Goal: Communication & Community: Answer question/provide support

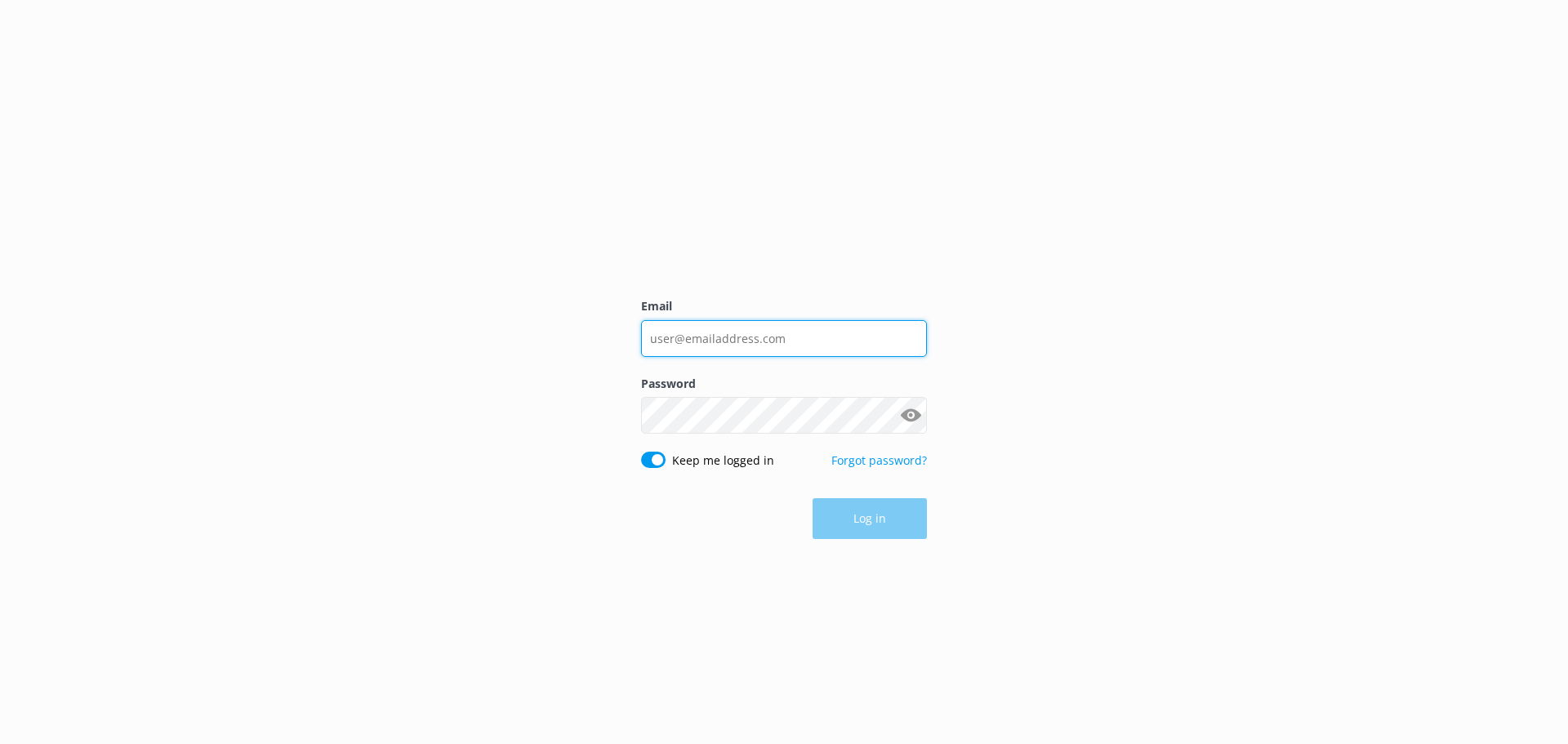
type input "[EMAIL_ADDRESS][DOMAIN_NAME]"
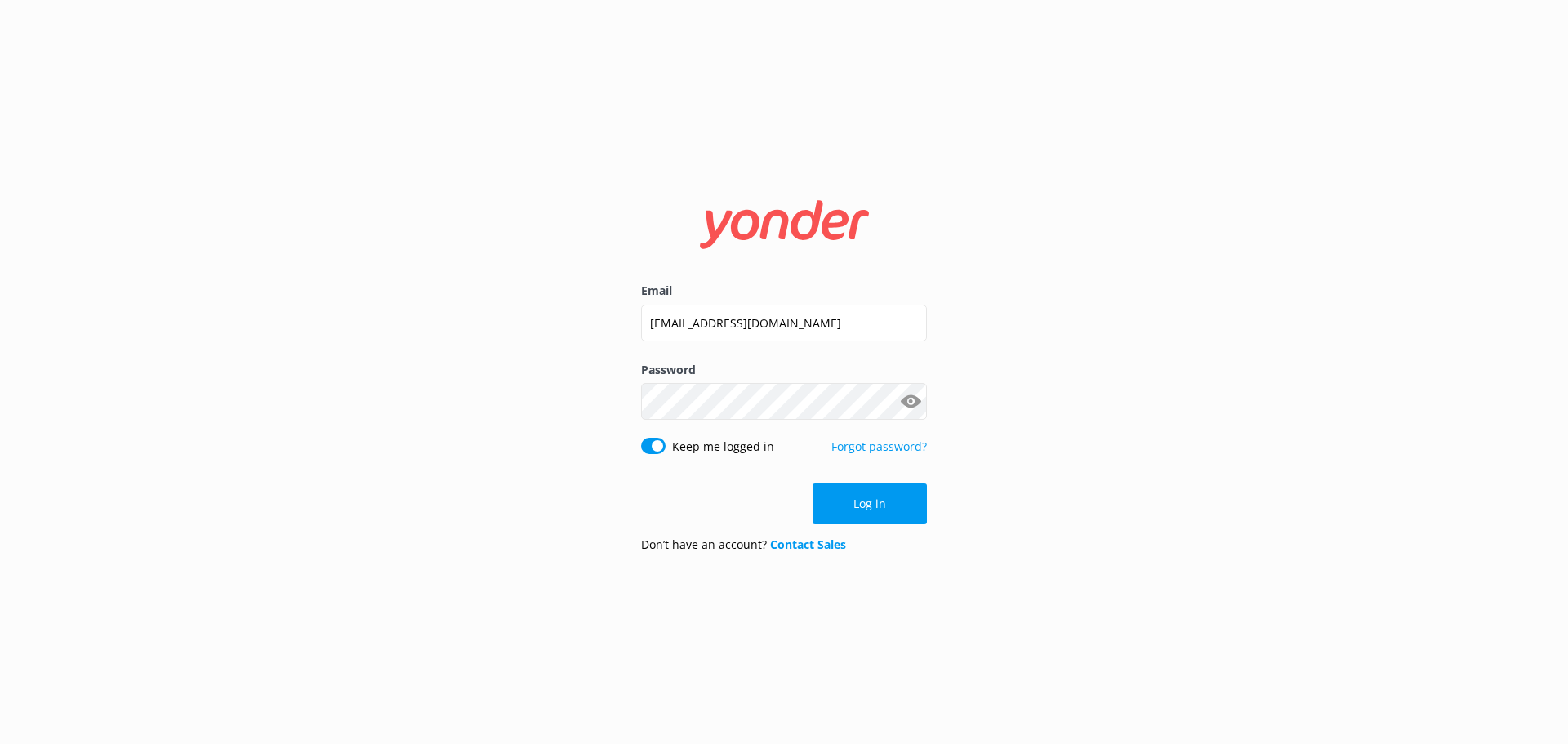
click at [862, 498] on button "Log in" at bounding box center [869, 503] width 114 height 41
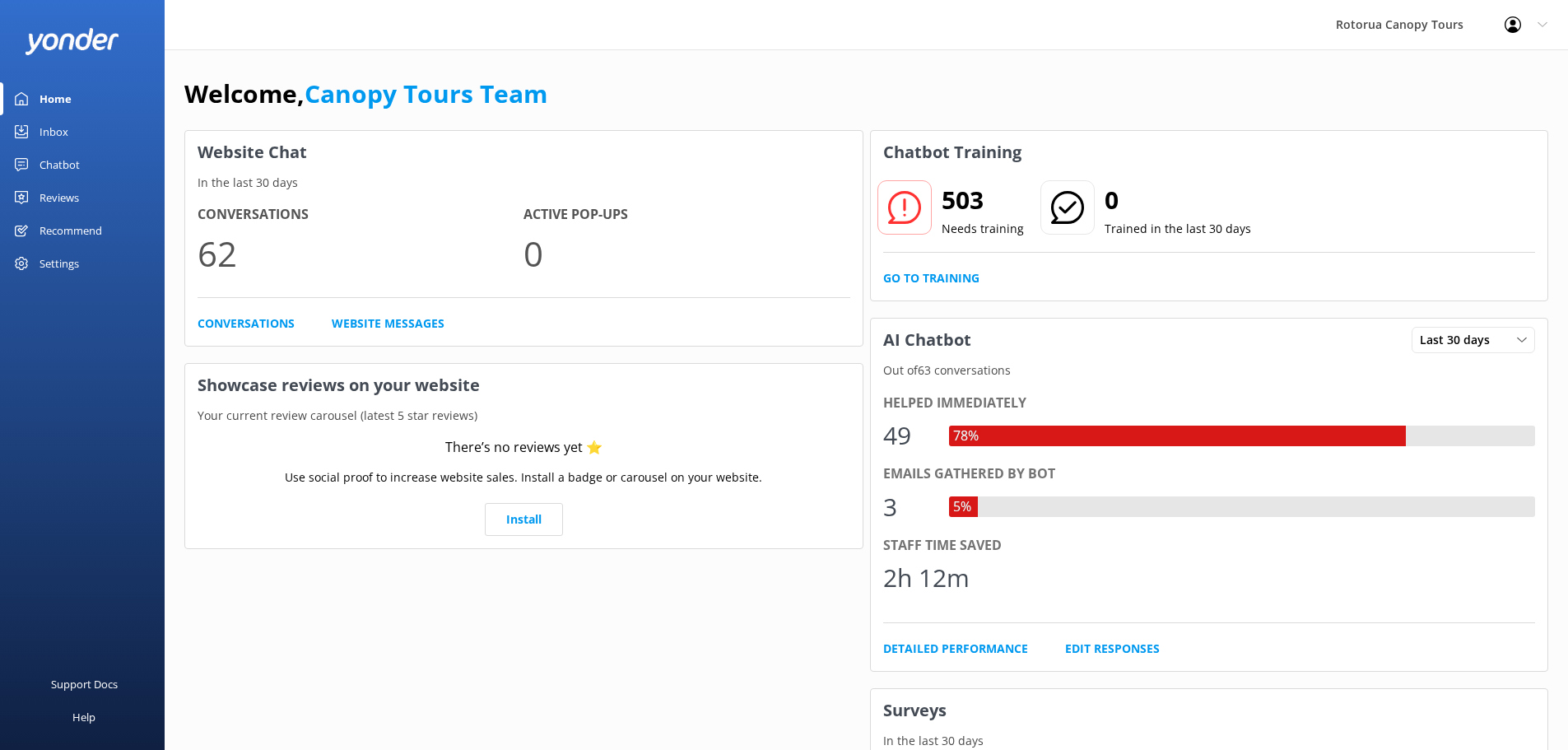
click at [97, 123] on link "Inbox" at bounding box center [82, 132] width 165 height 33
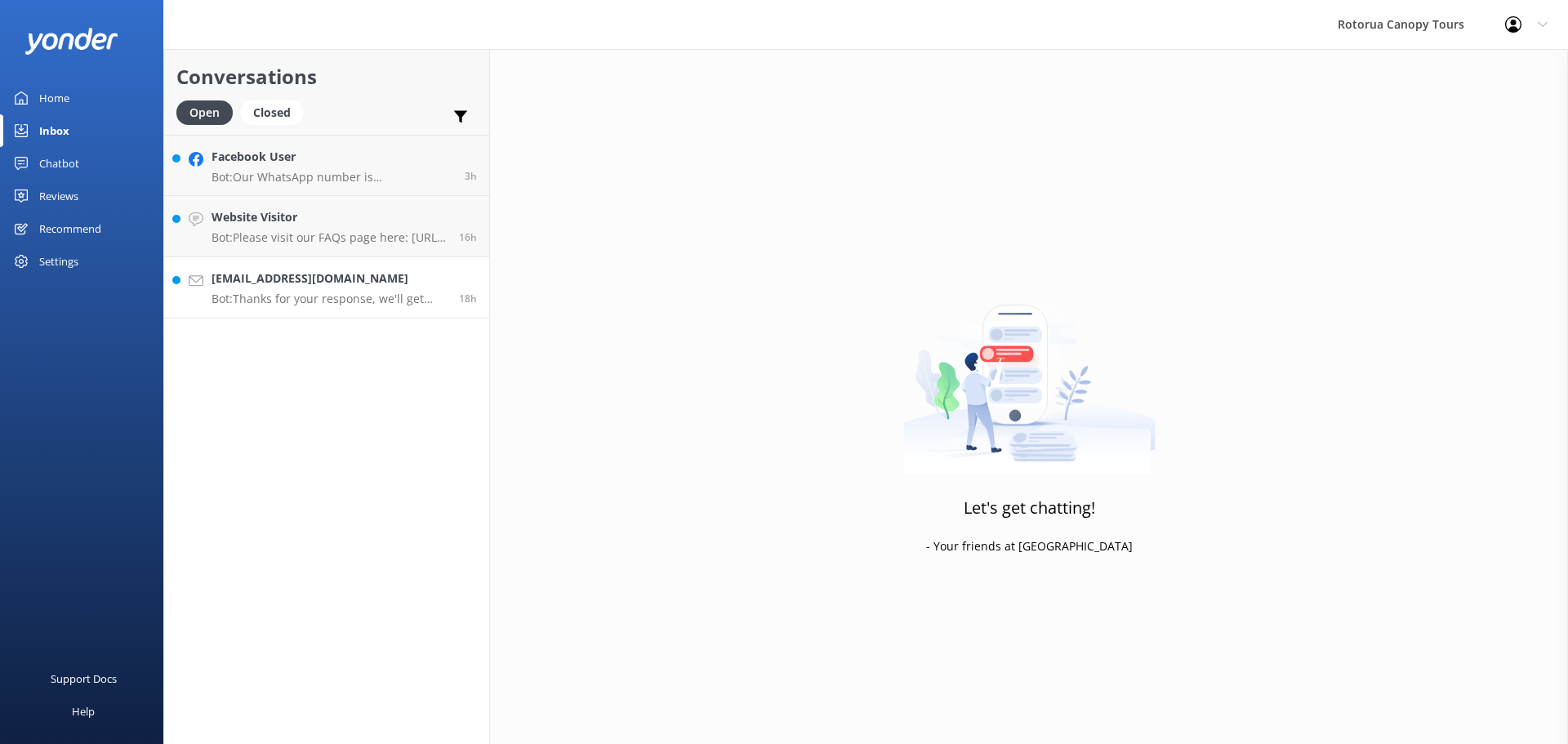
click at [305, 281] on h4 "[EMAIL_ADDRESS][DOMAIN_NAME]" at bounding box center [330, 278] width 236 height 18
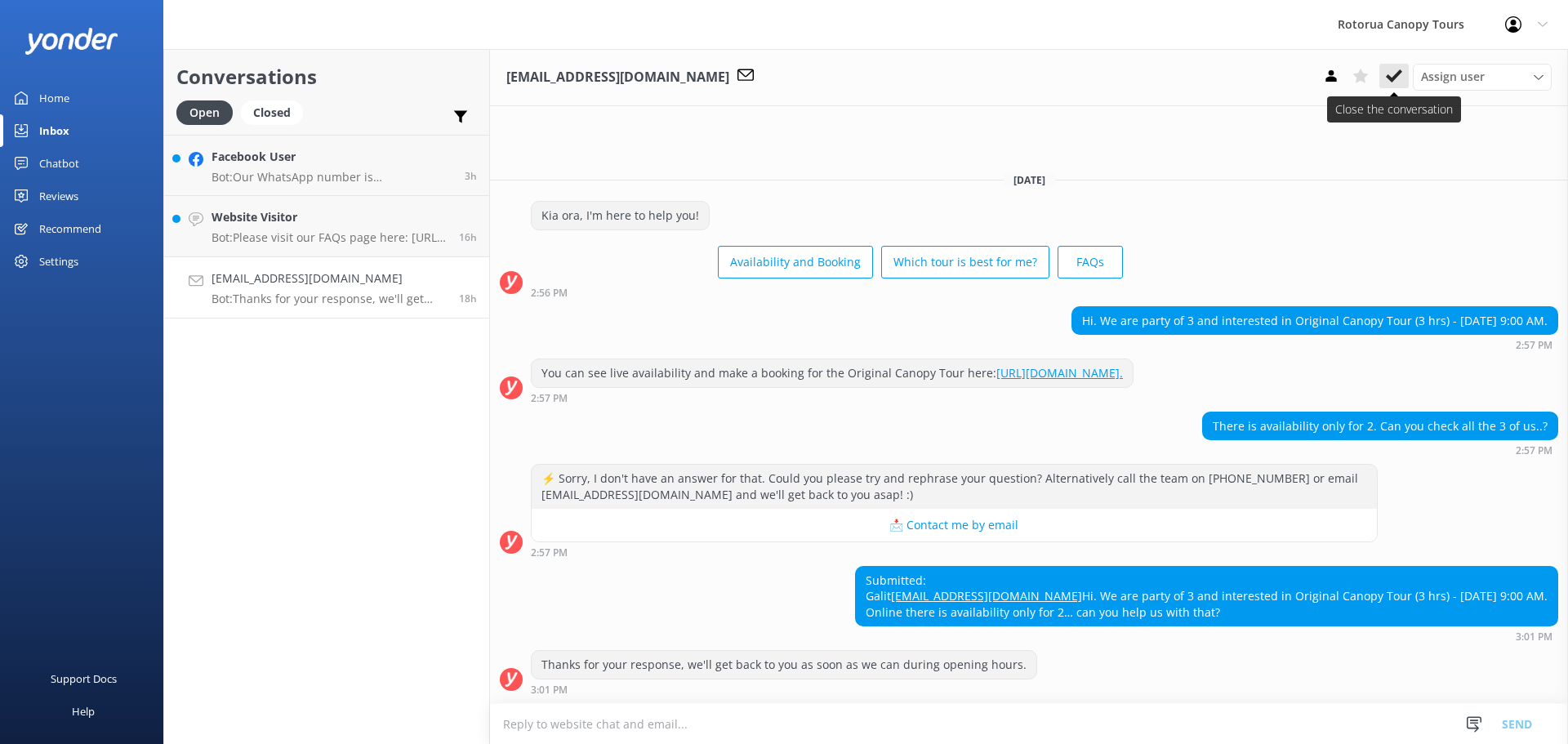
click at [1385, 73] on button at bounding box center [1394, 76] width 29 height 25
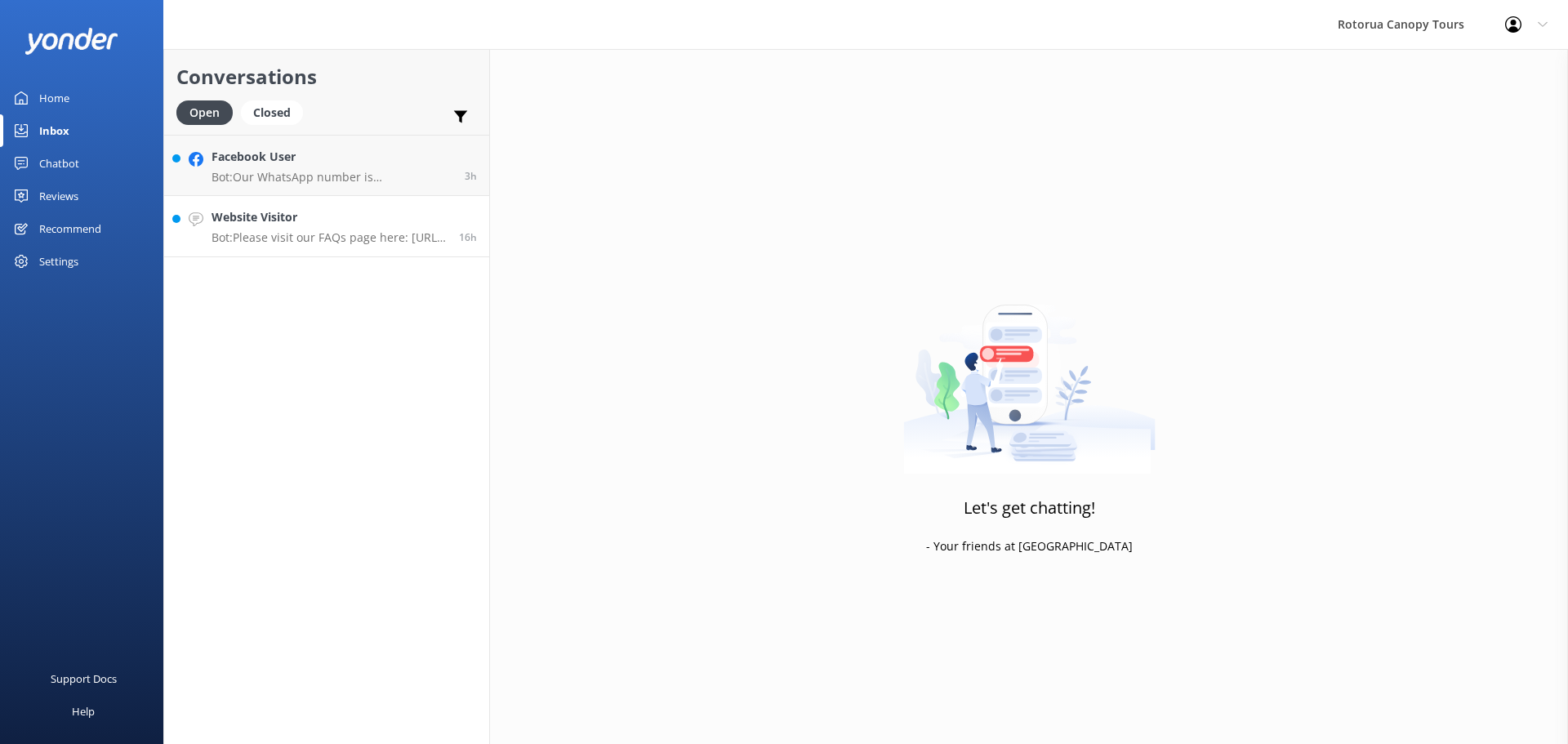
click at [393, 212] on h4 "Website Visitor" at bounding box center [330, 217] width 236 height 18
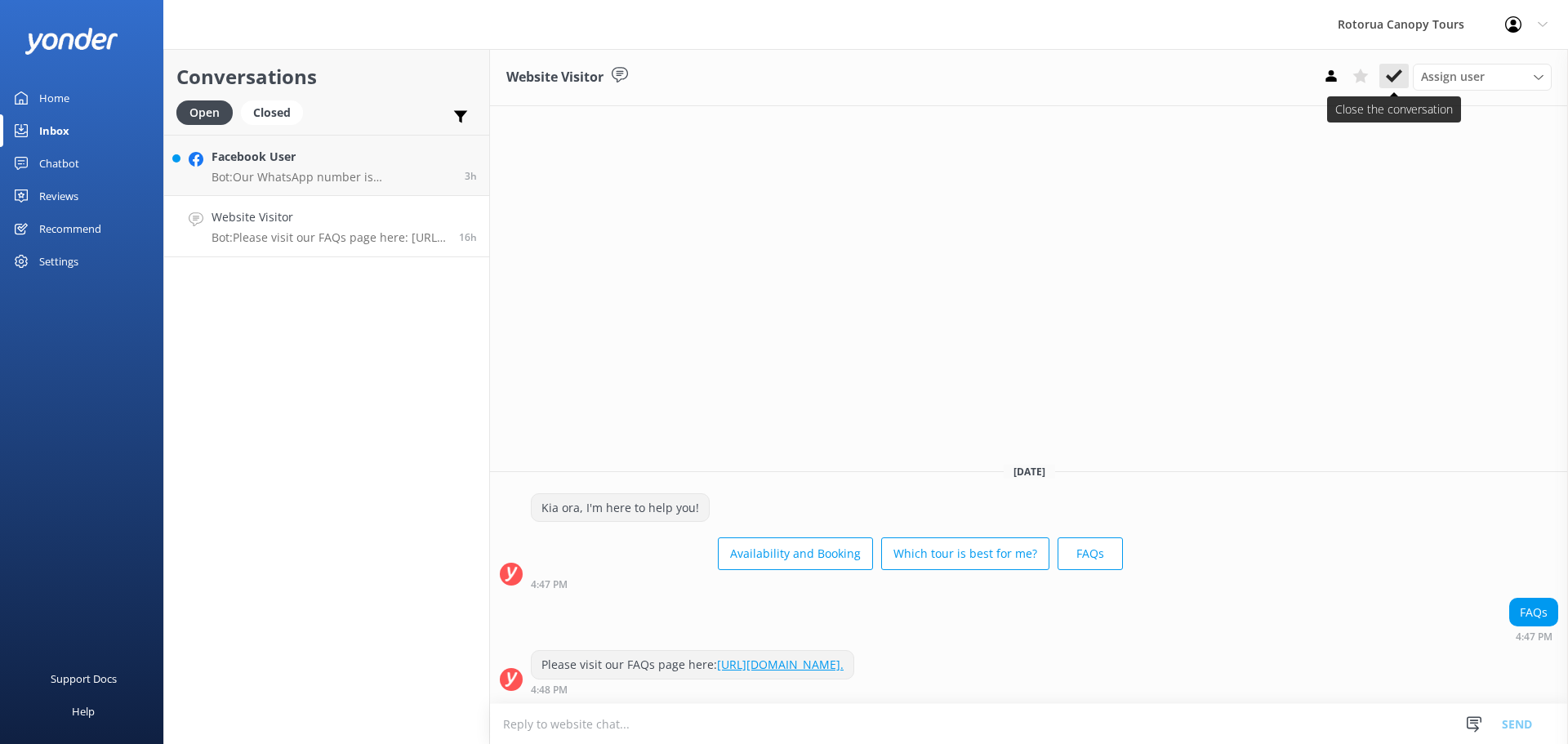
click at [1406, 84] on button at bounding box center [1394, 76] width 29 height 25
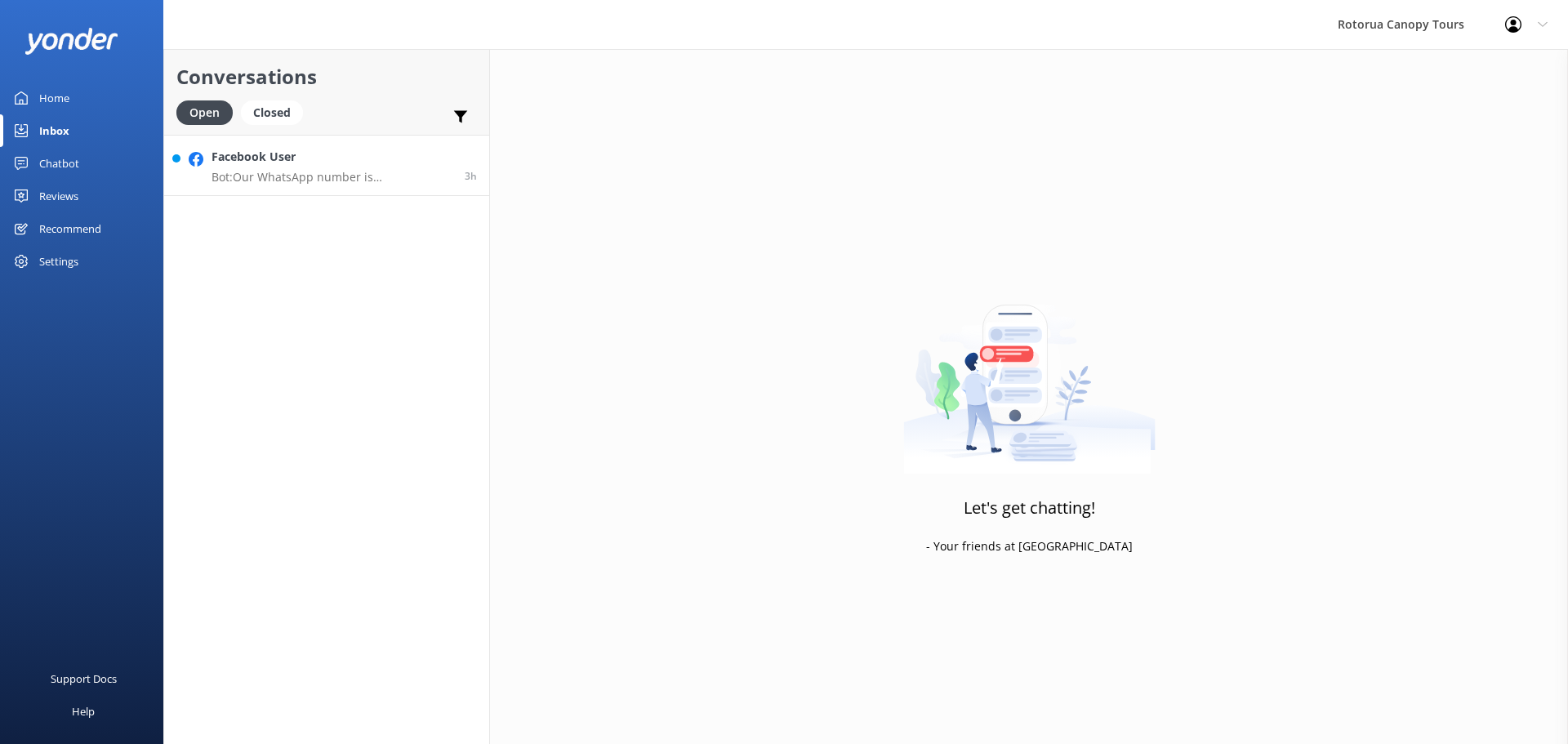
click at [311, 155] on h4 "Facebook User" at bounding box center [332, 157] width 241 height 18
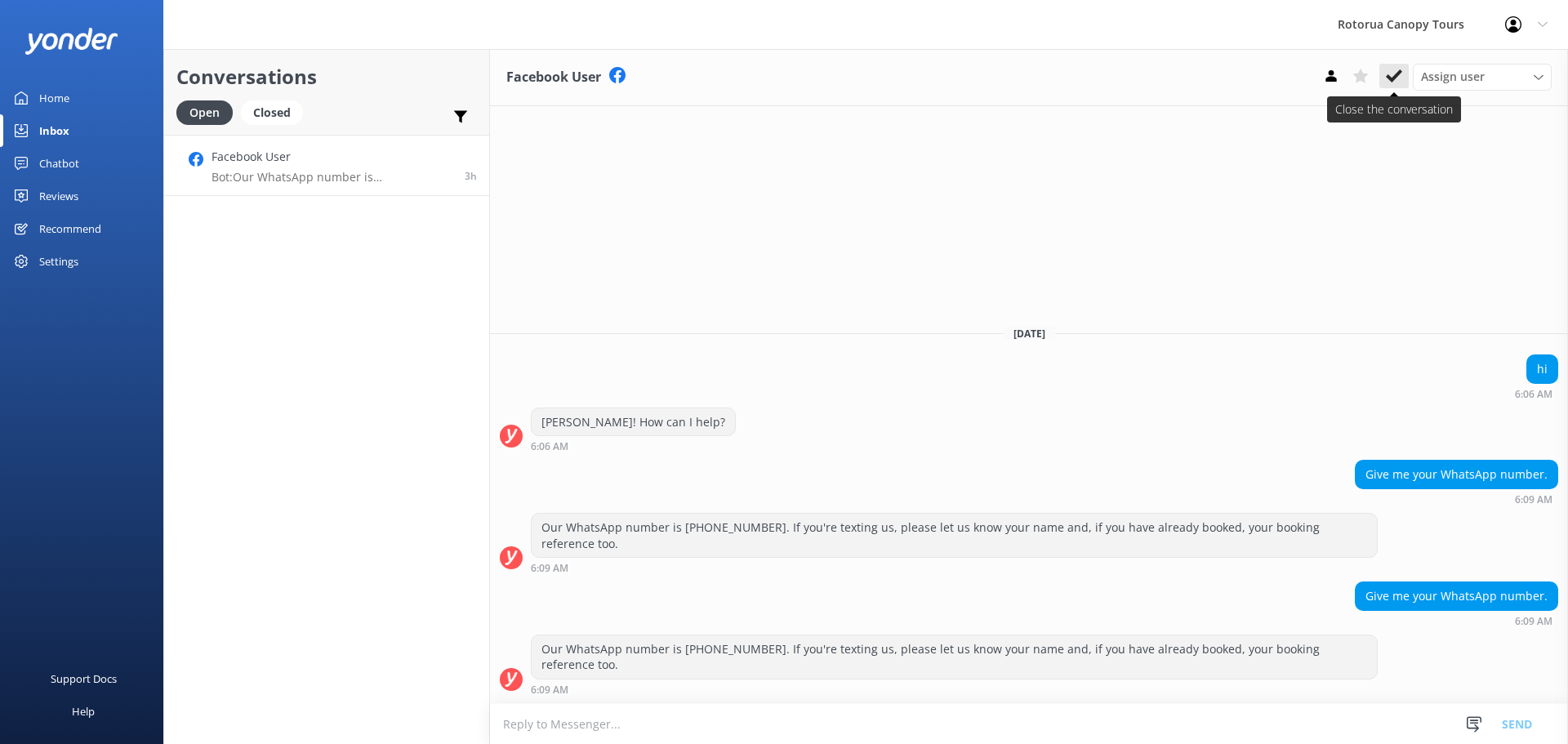
click at [1380, 75] on button at bounding box center [1394, 76] width 29 height 25
